Goal: Information Seeking & Learning: Learn about a topic

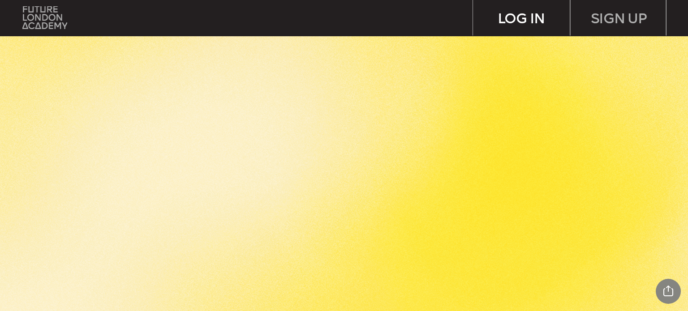
click at [534, 21] on div "LOG IN" at bounding box center [521, 18] width 97 height 36
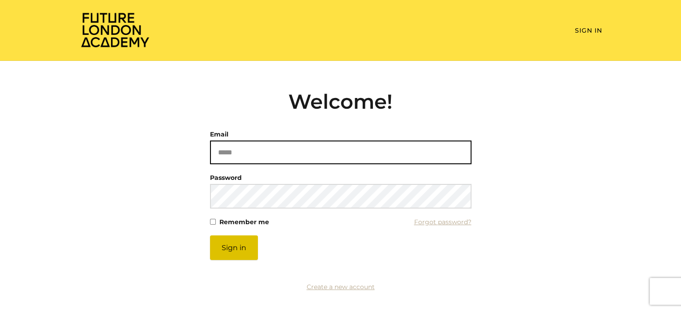
type input "**********"
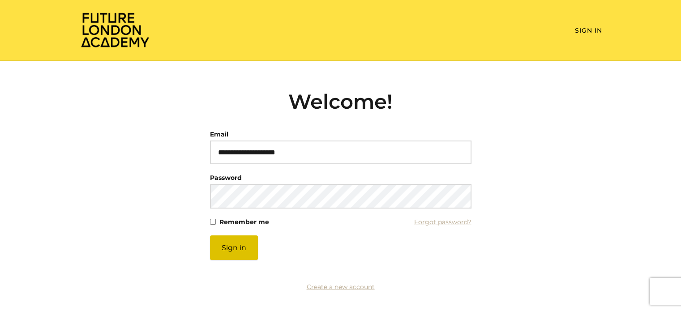
click at [234, 245] on button "Sign in" at bounding box center [234, 248] width 48 height 25
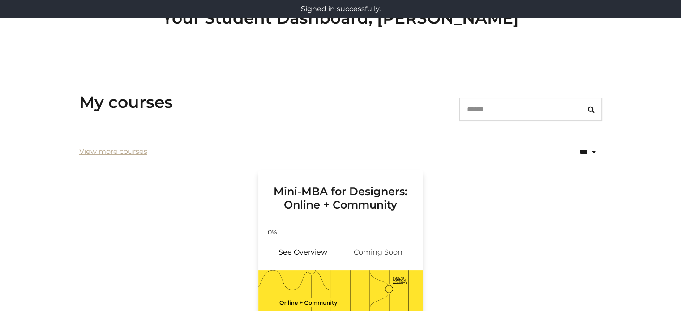
scroll to position [134, 0]
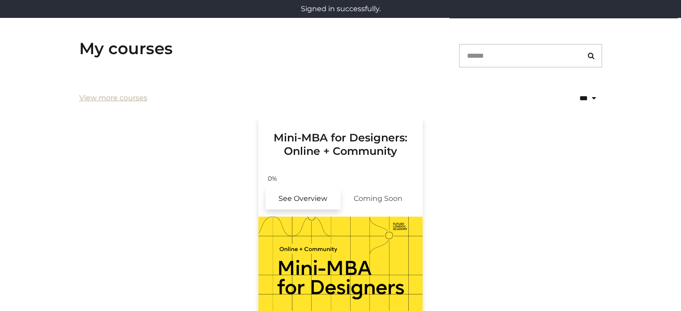
click at [310, 203] on link "See Overview" at bounding box center [303, 199] width 75 height 22
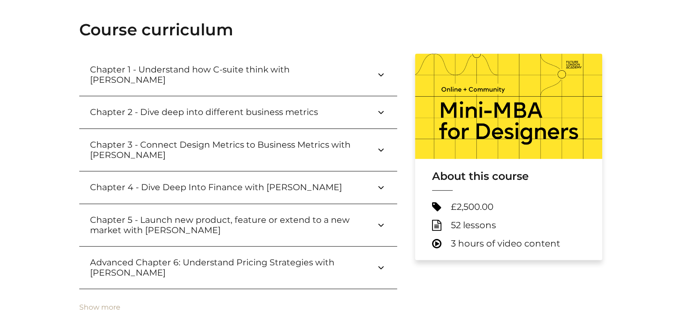
scroll to position [285, 0]
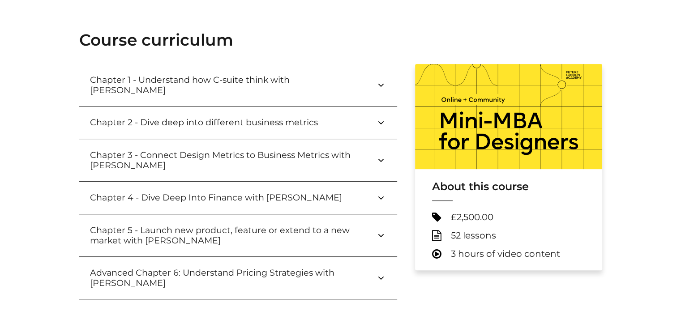
click at [381, 80] on icon at bounding box center [381, 85] width 11 height 11
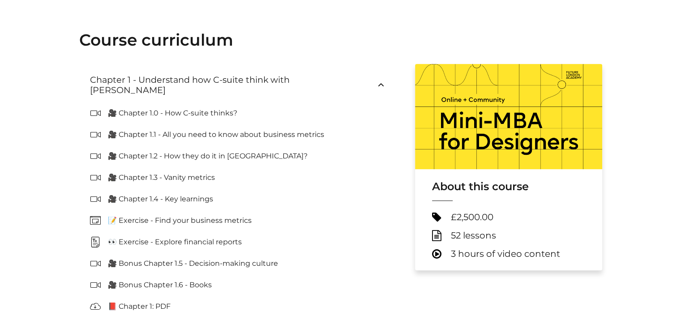
click at [129, 108] on p "🎥 Chapter 1.0 - How C-suite thinks?" at bounding box center [176, 113] width 137 height 11
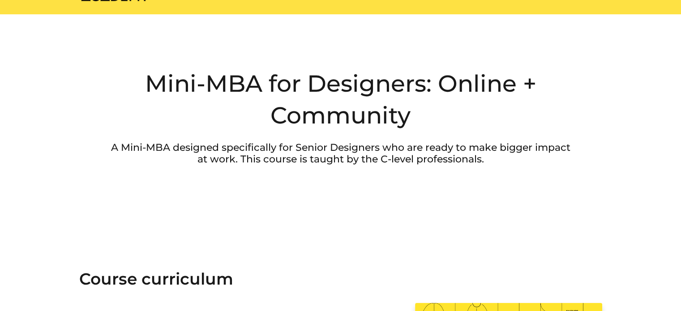
scroll to position [0, 0]
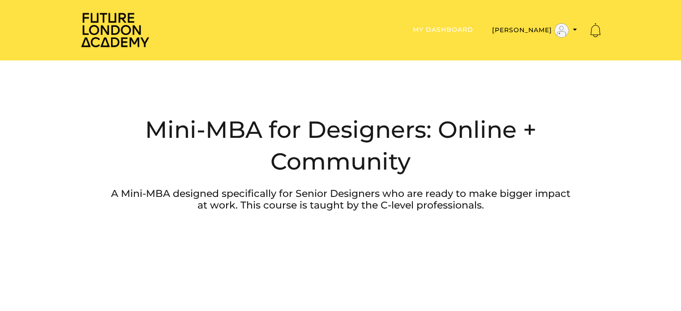
click at [455, 28] on link "My Dashboard" at bounding box center [443, 30] width 60 height 8
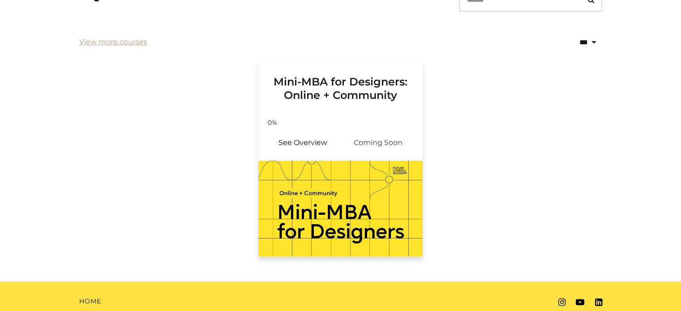
scroll to position [219, 0]
